Goal: Navigation & Orientation: Find specific page/section

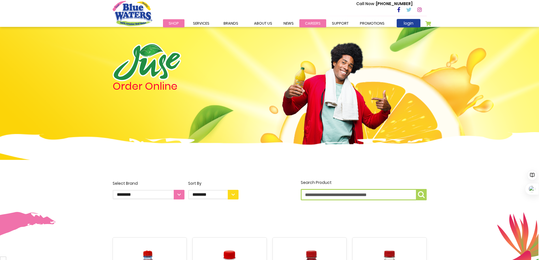
click at [309, 24] on link "careers" at bounding box center [312, 23] width 27 height 8
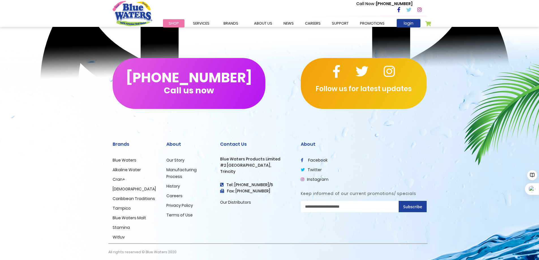
scroll to position [523, 0]
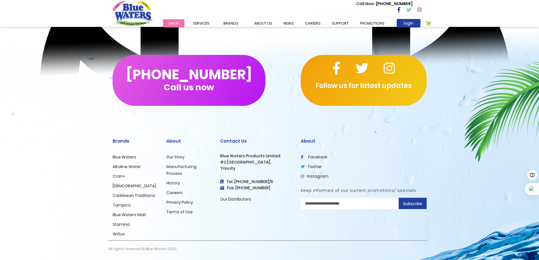
click at [352, 208] on input "Sign Up for Our Newsletter:" at bounding box center [364, 203] width 126 height 11
type input "**********"
click at [423, 202] on button "Subscribe" at bounding box center [413, 203] width 28 height 11
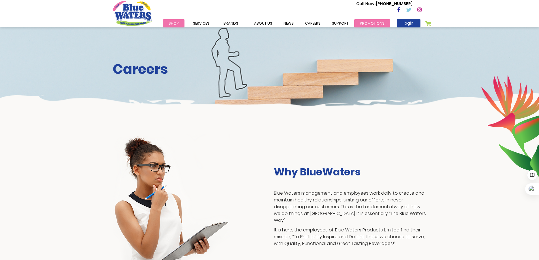
click at [375, 23] on link "Promotions" at bounding box center [372, 23] width 36 height 8
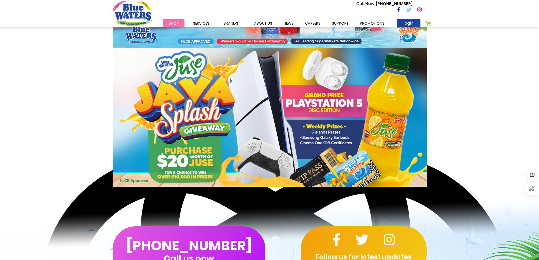
scroll to position [28, 0]
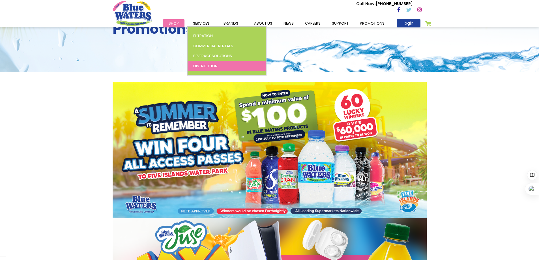
click at [197, 66] on span "Distribution" at bounding box center [205, 65] width 24 height 5
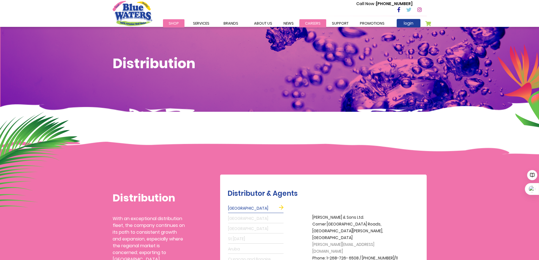
click at [311, 24] on link "careers" at bounding box center [312, 23] width 27 height 8
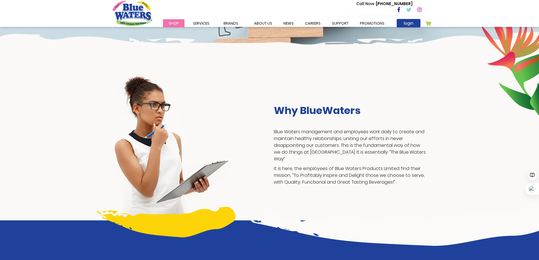
scroll to position [57, 0]
